Goal: Find specific page/section

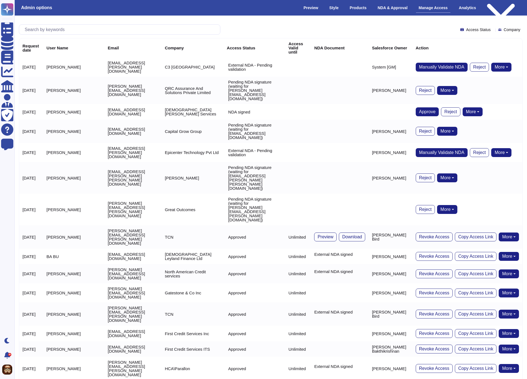
scroll to position [0, 2]
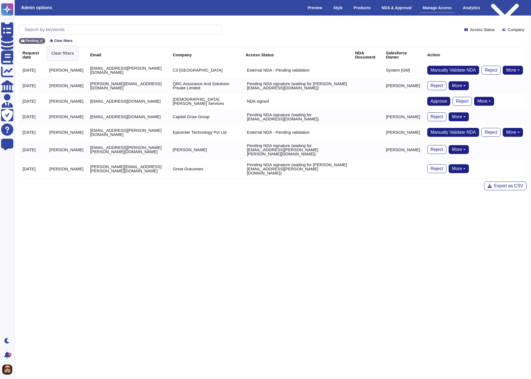
click at [61, 40] on span "Clear filters" at bounding box center [63, 40] width 18 height 3
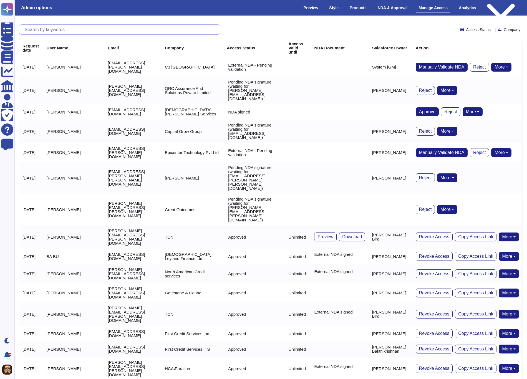
click at [83, 31] on input "text" at bounding box center [121, 30] width 198 height 10
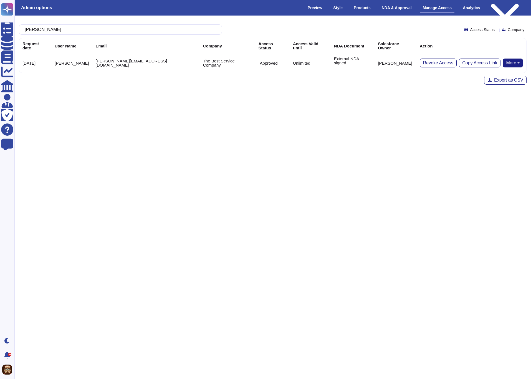
type input "todd"
